Goal: Task Accomplishment & Management: Use online tool/utility

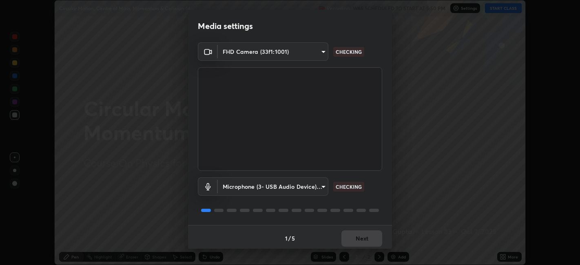
scroll to position [2, 0]
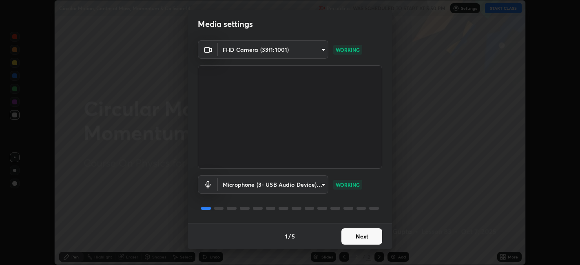
click at [369, 235] on button "Next" at bounding box center [361, 236] width 41 height 16
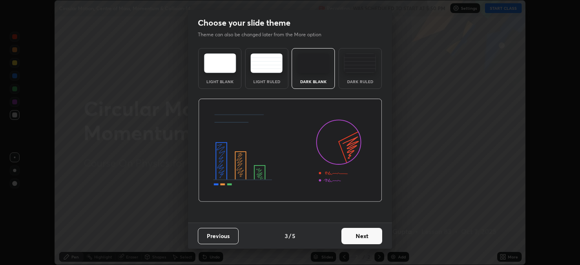
click at [371, 239] on button "Next" at bounding box center [361, 236] width 41 height 16
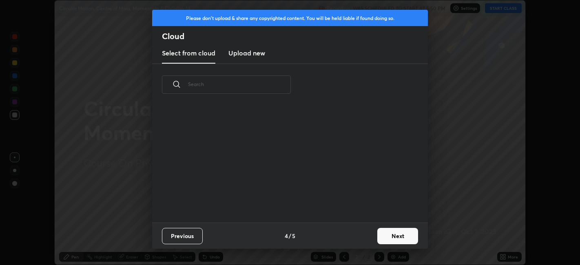
click at [378, 239] on button "Next" at bounding box center [397, 236] width 41 height 16
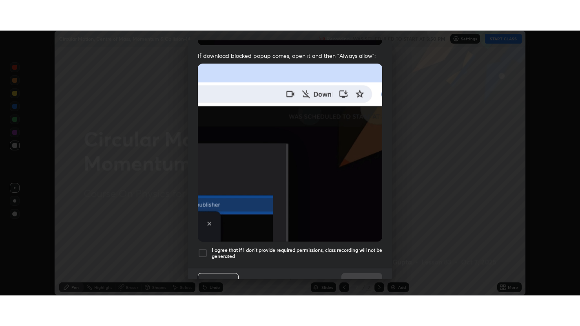
scroll to position [168, 0]
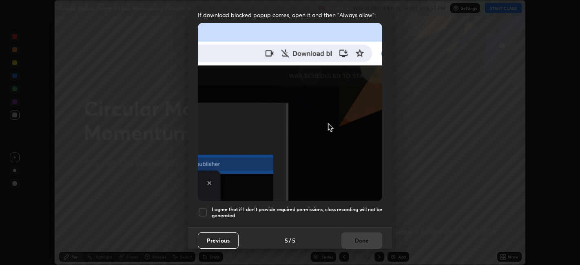
click at [311, 208] on h5 "I agree that if I don't provide required permissions, class recording will not …" at bounding box center [297, 212] width 170 height 13
click at [352, 234] on button "Done" at bounding box center [361, 240] width 41 height 16
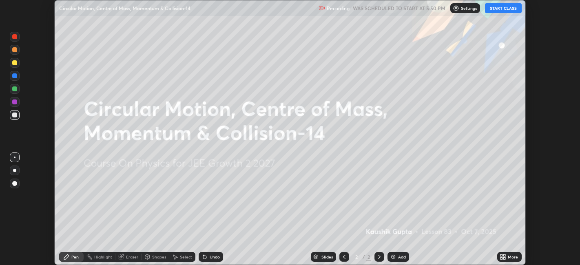
click at [501, 258] on icon at bounding box center [501, 258] width 2 height 2
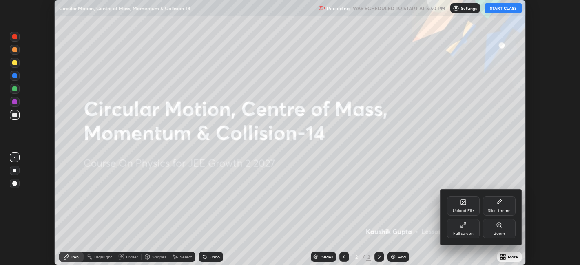
click at [466, 234] on div "Full screen" at bounding box center [463, 234] width 20 height 4
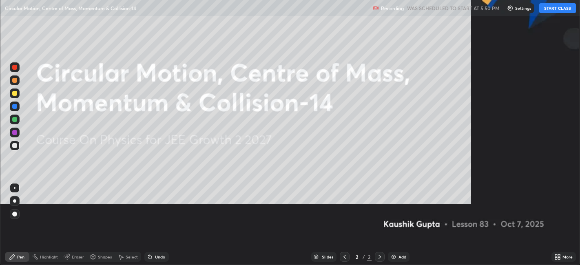
scroll to position [326, 580]
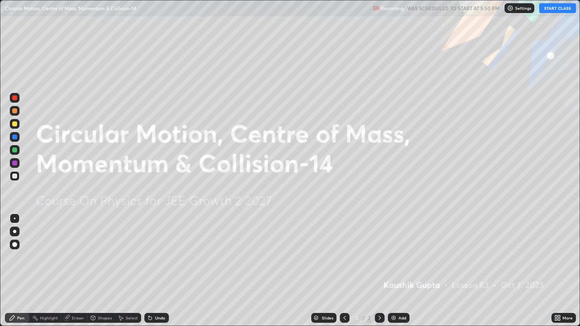
click at [561, 9] on button "START CLASS" at bounding box center [557, 8] width 37 height 10
click at [401, 265] on div "Add" at bounding box center [402, 318] width 8 height 4
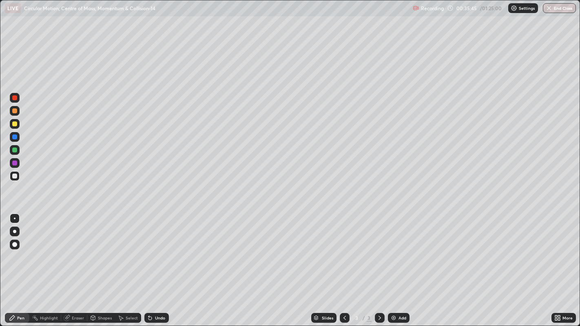
click at [19, 178] on div at bounding box center [15, 176] width 10 height 10
click at [99, 265] on div "Shapes" at bounding box center [105, 318] width 14 height 4
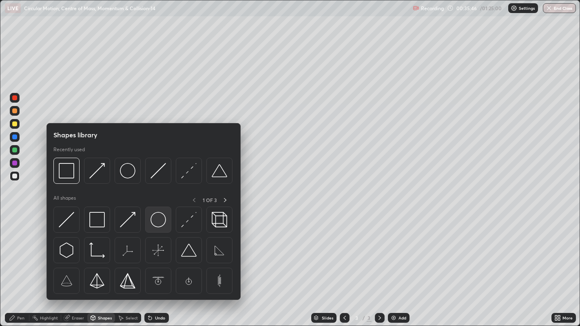
click at [152, 217] on img at bounding box center [157, 219] width 15 height 15
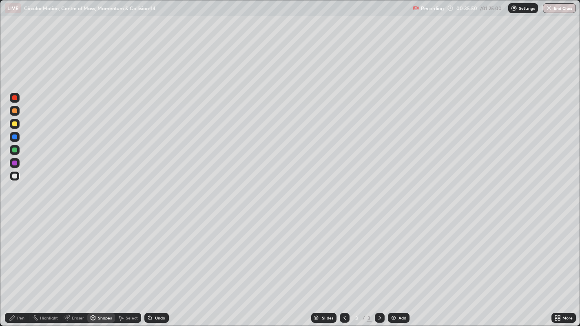
click at [20, 265] on div "Pen" at bounding box center [20, 318] width 7 height 4
click at [15, 126] on div at bounding box center [14, 123] width 5 height 5
click at [159, 265] on div "Undo" at bounding box center [160, 318] width 10 height 4
click at [18, 150] on div at bounding box center [15, 150] width 10 height 10
click at [15, 176] on div at bounding box center [14, 176] width 5 height 5
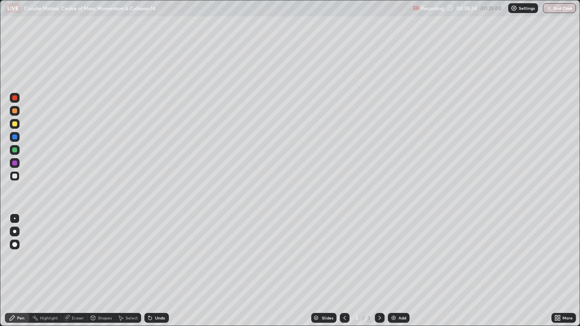
click at [158, 265] on div "Undo" at bounding box center [160, 318] width 10 height 4
click at [156, 265] on div "Undo" at bounding box center [160, 318] width 10 height 4
click at [18, 101] on div at bounding box center [15, 98] width 10 height 10
click at [13, 176] on div at bounding box center [14, 176] width 5 height 5
click at [16, 110] on div at bounding box center [14, 110] width 5 height 5
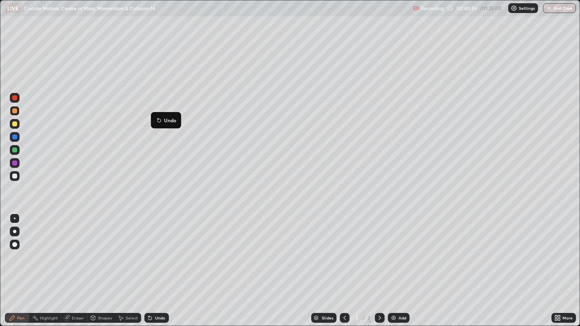
click at [155, 117] on button "Undo" at bounding box center [166, 120] width 24 height 10
click at [164, 265] on div "Undo" at bounding box center [156, 318] width 24 height 10
click at [400, 265] on div "Add" at bounding box center [402, 318] width 8 height 4
click at [15, 176] on div at bounding box center [14, 176] width 5 height 5
click at [14, 102] on div at bounding box center [15, 98] width 10 height 10
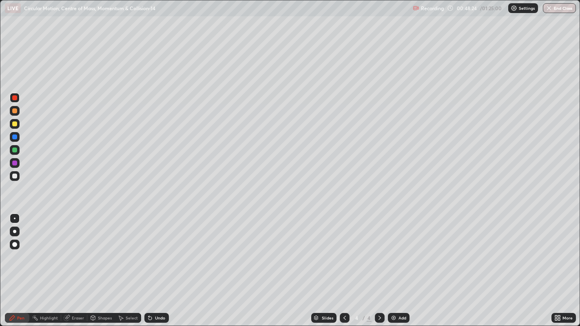
click at [15, 177] on div at bounding box center [14, 176] width 5 height 5
click at [160, 265] on div "Undo" at bounding box center [156, 318] width 24 height 10
click at [162, 265] on div "Undo" at bounding box center [156, 318] width 24 height 10
click at [165, 265] on div "Undo" at bounding box center [155, 318] width 28 height 16
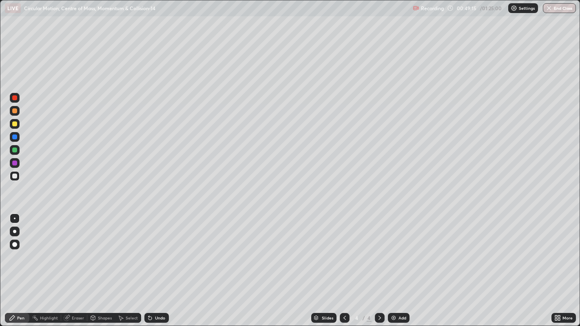
click at [163, 265] on div "Undo" at bounding box center [156, 318] width 24 height 10
click at [159, 265] on div "Undo" at bounding box center [156, 318] width 24 height 10
click at [162, 265] on div "Undo" at bounding box center [156, 318] width 24 height 10
click at [15, 124] on div at bounding box center [14, 123] width 5 height 5
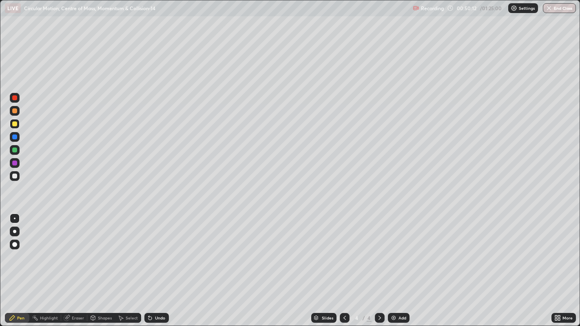
click at [18, 150] on div at bounding box center [15, 150] width 10 height 10
click at [163, 265] on div "Undo" at bounding box center [160, 318] width 10 height 4
click at [161, 265] on div "Undo" at bounding box center [160, 318] width 10 height 4
click at [15, 98] on div at bounding box center [14, 97] width 5 height 5
click at [158, 265] on div "Undo" at bounding box center [160, 318] width 10 height 4
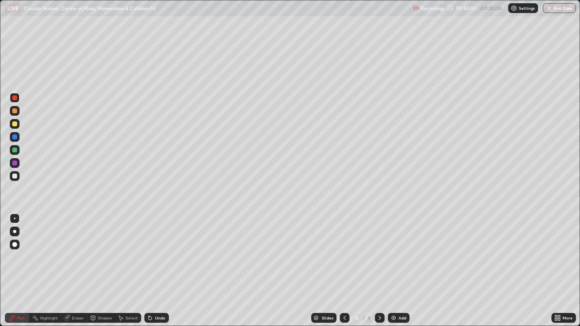
click at [157, 265] on div "Undo" at bounding box center [156, 318] width 24 height 10
click at [18, 151] on div at bounding box center [15, 150] width 10 height 10
click at [398, 265] on div "Add" at bounding box center [402, 318] width 8 height 4
click at [19, 176] on div at bounding box center [15, 176] width 10 height 10
click at [18, 127] on div at bounding box center [15, 124] width 10 height 10
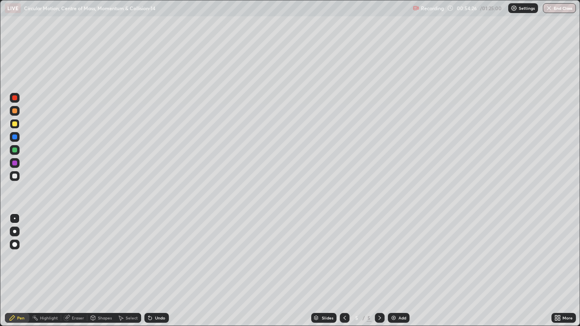
click at [17, 177] on div at bounding box center [15, 176] width 10 height 10
click at [14, 98] on div at bounding box center [14, 97] width 5 height 5
click at [158, 265] on div "Undo" at bounding box center [160, 318] width 10 height 4
click at [163, 265] on div "Undo" at bounding box center [160, 318] width 10 height 4
click at [15, 111] on div at bounding box center [14, 110] width 5 height 5
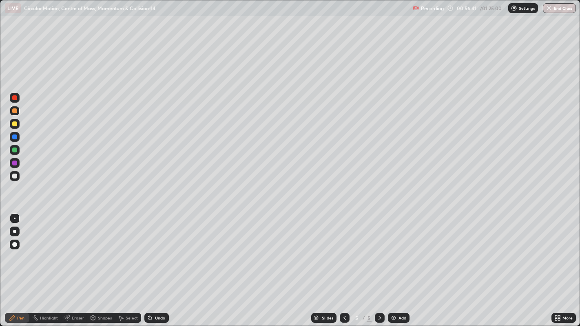
click at [396, 265] on div "Add" at bounding box center [399, 318] width 22 height 10
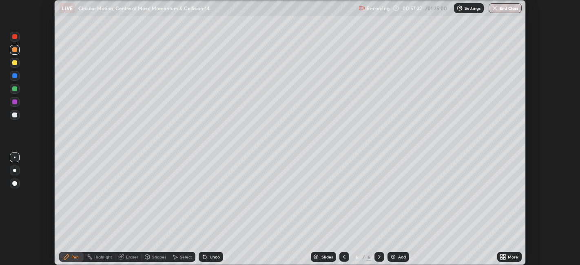
scroll to position [40501, 40186]
click at [502, 11] on button "End Class" at bounding box center [504, 8] width 33 height 10
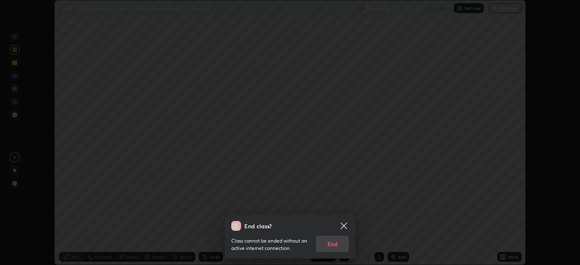
click at [326, 245] on div "Class cannot be ended without an active internet connection. End" at bounding box center [289, 241] width 117 height 21
click at [342, 229] on icon at bounding box center [344, 226] width 10 height 10
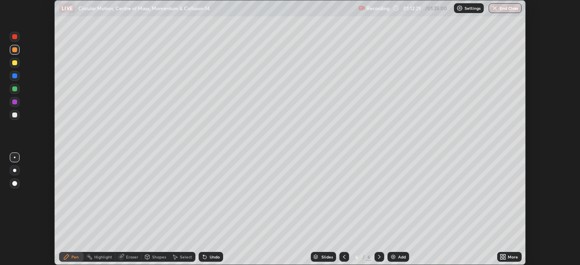
click at [502, 10] on button "End Class" at bounding box center [504, 8] width 33 height 10
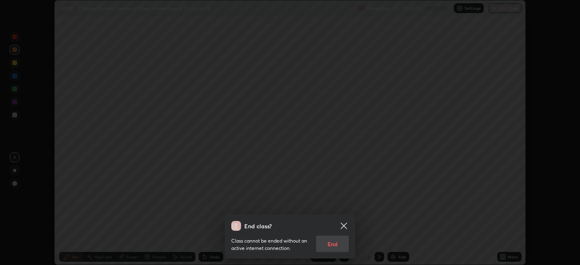
click at [335, 245] on div "Class cannot be ended without an active internet connection. End" at bounding box center [289, 241] width 117 height 21
click at [339, 246] on div "Class cannot be ended without an active internet connection. End" at bounding box center [289, 241] width 117 height 21
click at [338, 244] on div "Class cannot be ended without an active internet connection. End" at bounding box center [289, 241] width 117 height 21
click at [339, 243] on div "Class cannot be ended without an active internet connection. End" at bounding box center [289, 241] width 117 height 21
click at [347, 221] on icon at bounding box center [344, 226] width 10 height 10
